Goal: Transaction & Acquisition: Purchase product/service

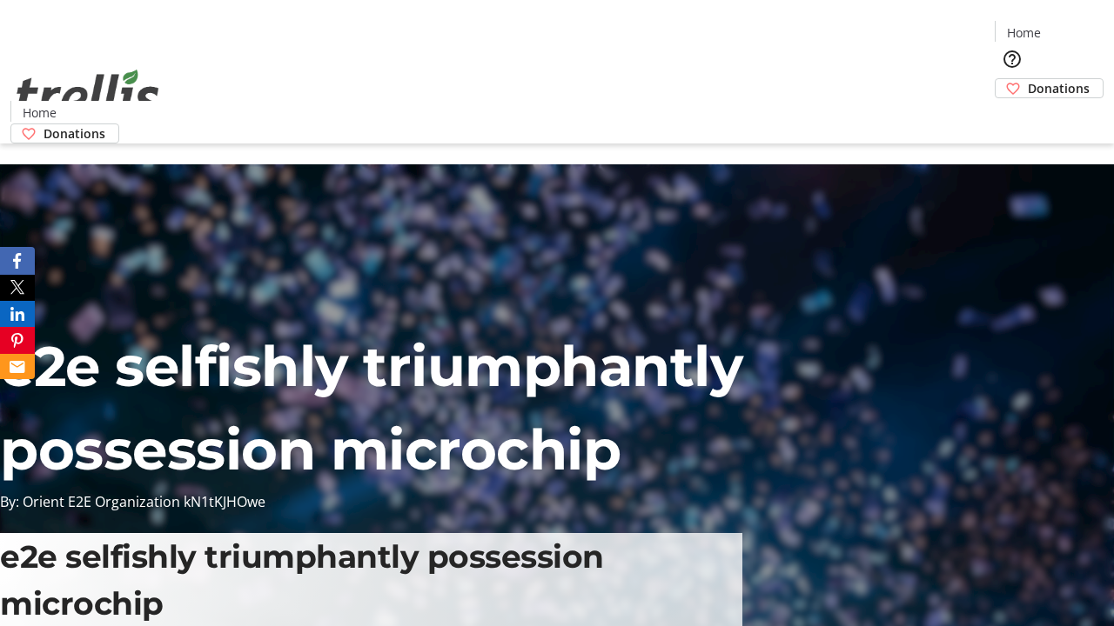
click at [1028, 79] on span "Donations" at bounding box center [1059, 88] width 62 height 18
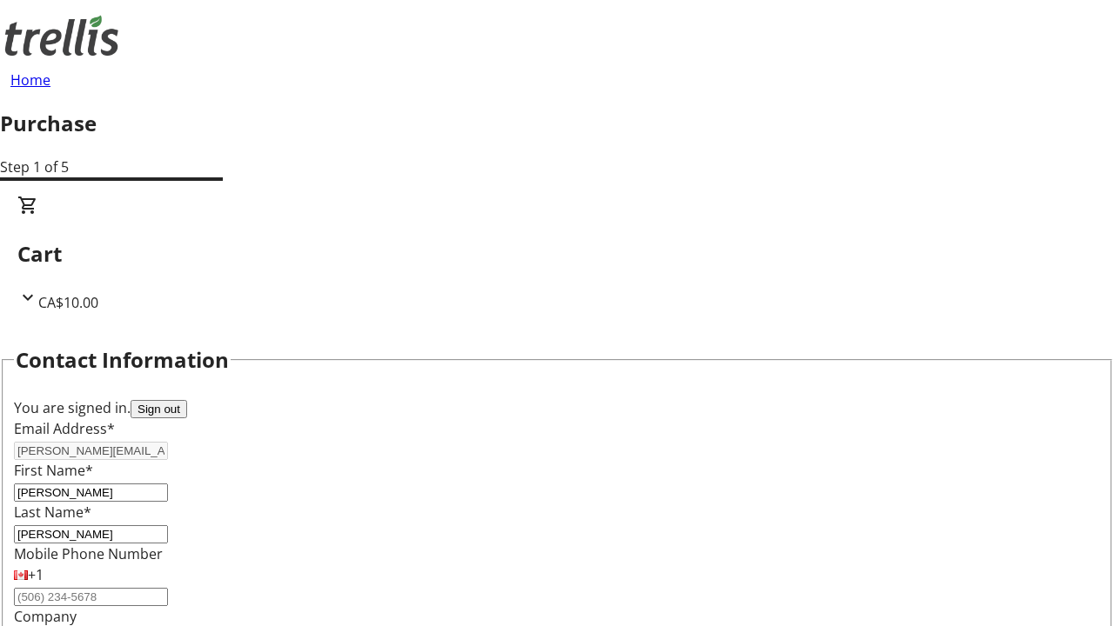
select select "CA"
select select "BC"
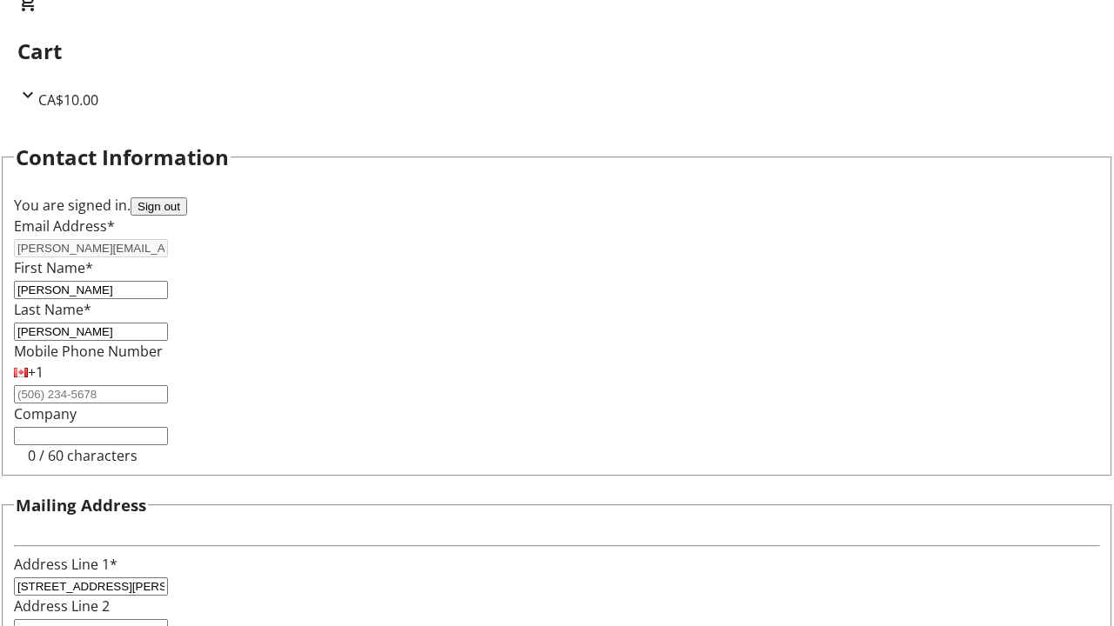
type input "Kelowna"
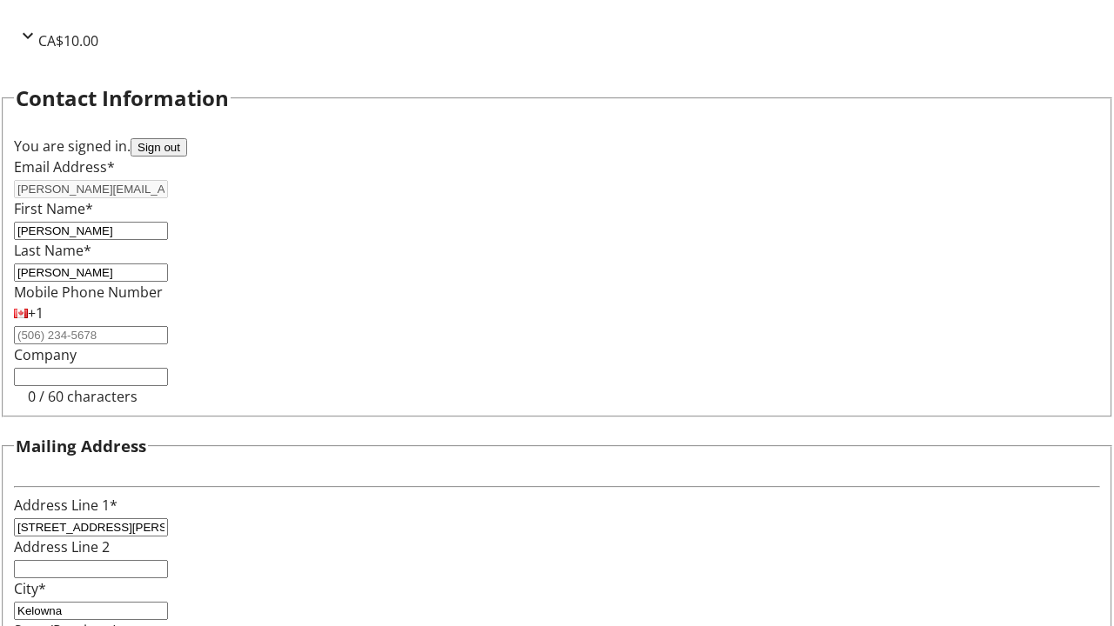
type input "V1Y 0C2"
